Goal: Find specific fact: Find specific fact

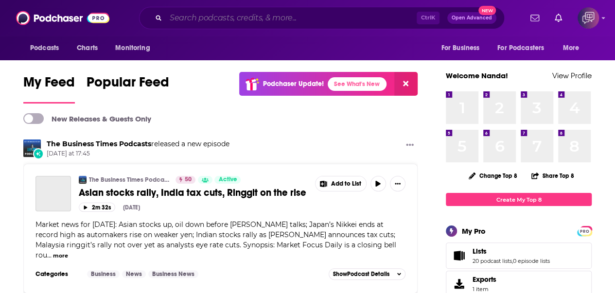
click at [291, 15] on input "Search podcasts, credits, & more..." at bounding box center [291, 18] width 251 height 16
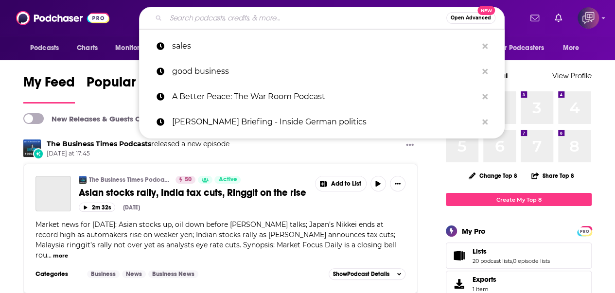
paste input "Higher Density Living Podcast"
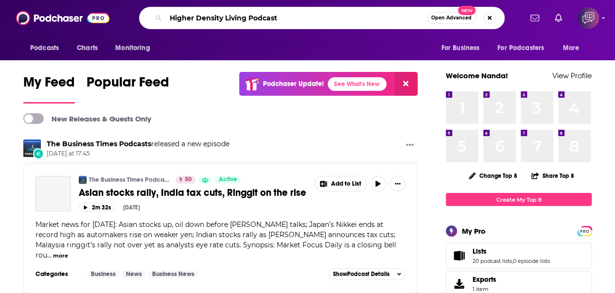
type input "Higher Density Living Podcast"
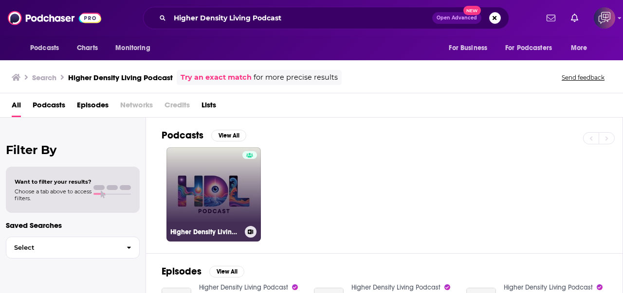
click at [230, 162] on link "Higher Density Living Podcast" at bounding box center [213, 194] width 94 height 94
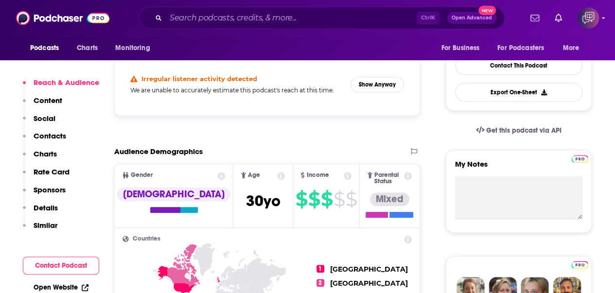
scroll to position [243, 0]
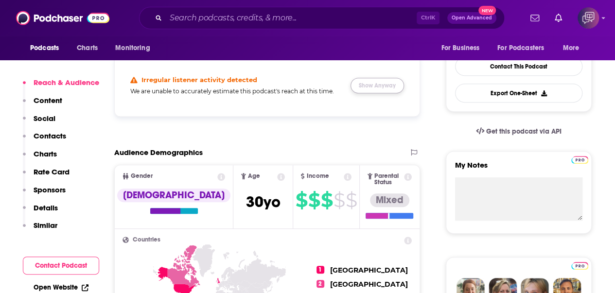
click at [365, 83] on button "Show Anyway" at bounding box center [378, 86] width 54 height 16
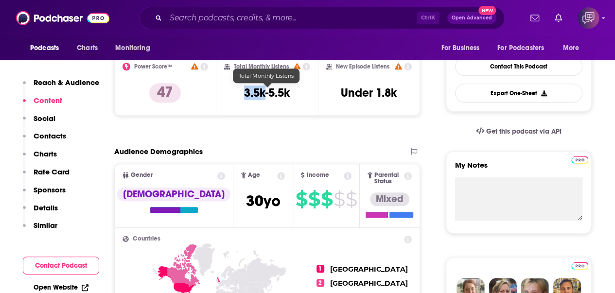
drag, startPoint x: 243, startPoint y: 94, endPoint x: 265, endPoint y: 98, distance: 21.8
click at [265, 98] on div "Total Monthly Listens 3.5k-5.5k" at bounding box center [267, 85] width 87 height 45
copy h3 "3.5k"
